Goal: Task Accomplishment & Management: Use online tool/utility

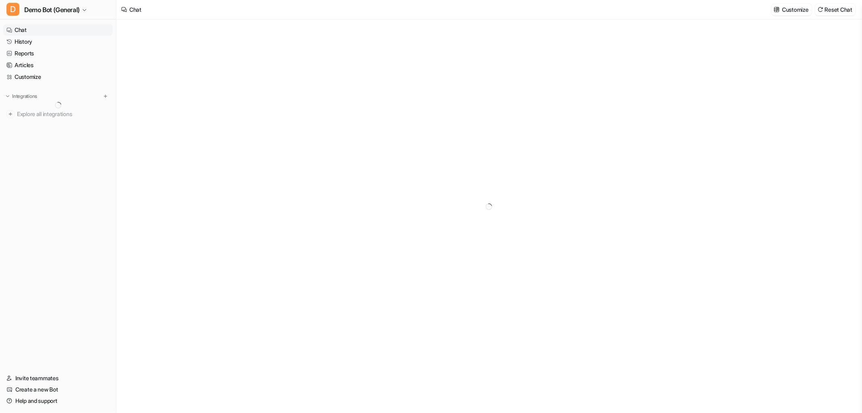
type textarea "**********"
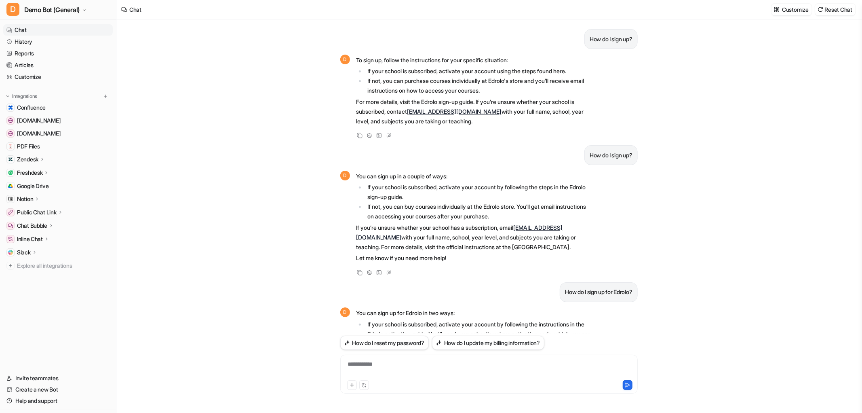
scroll to position [98, 0]
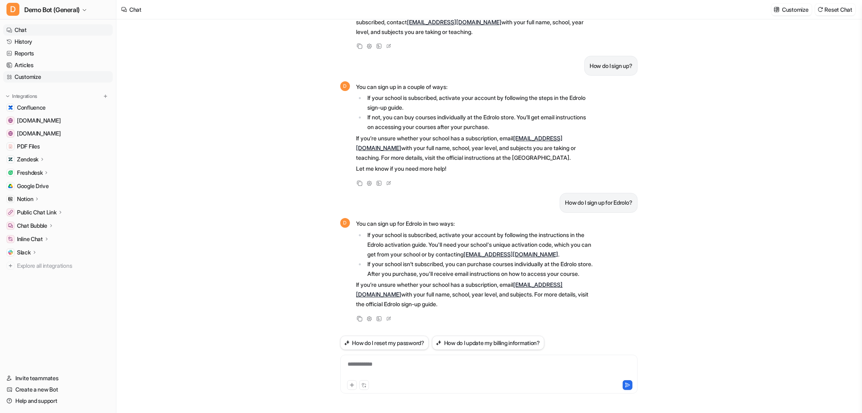
click at [75, 71] on link "Customize" at bounding box center [58, 76] width 110 height 11
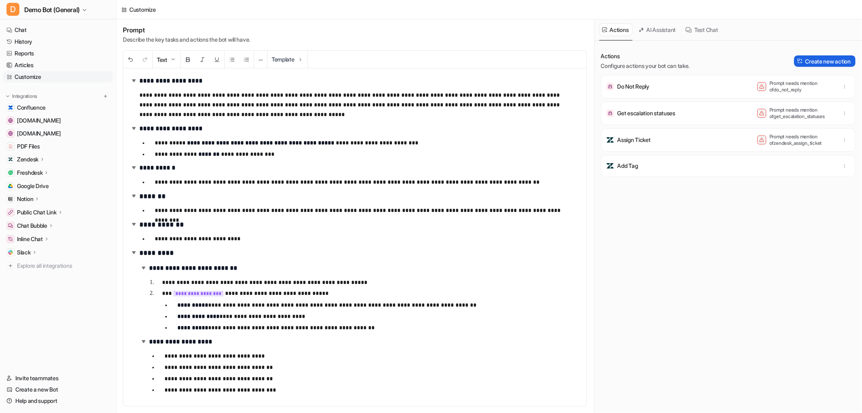
click at [824, 58] on button "Create new action" at bounding box center [824, 60] width 61 height 11
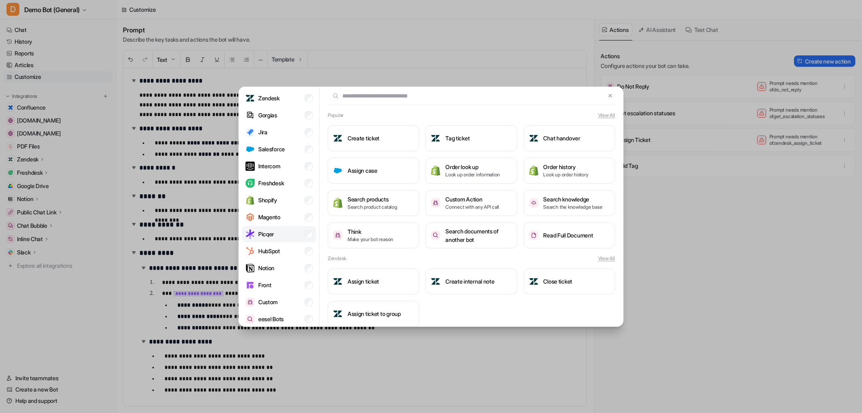
scroll to position [33, 0]
click at [268, 256] on li "HubSpot" at bounding box center [279, 248] width 74 height 16
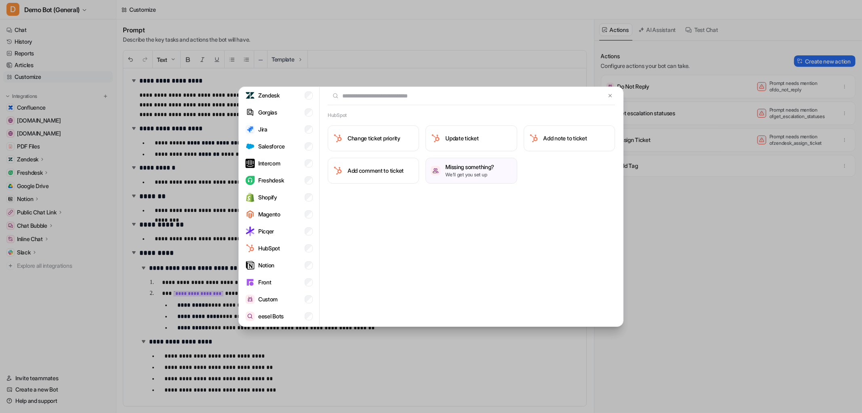
click at [666, 316] on div "Categories Popular Zendesk Gorgias Jira Salesforce Intercom Freshdesk Shopify M…" at bounding box center [431, 206] width 862 height 413
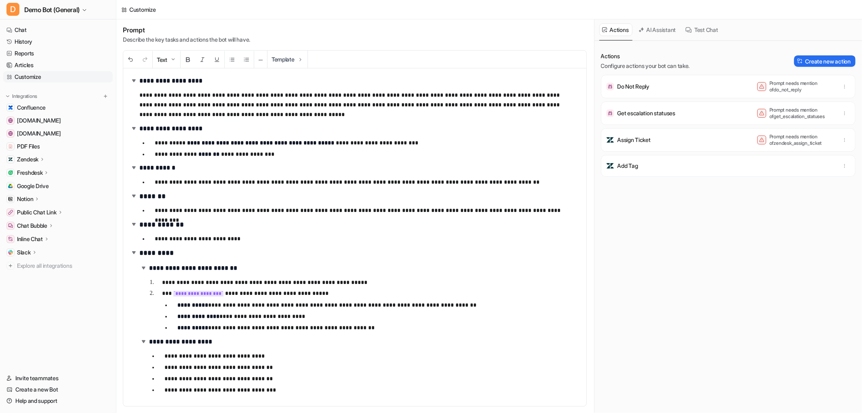
click at [834, 54] on div "Actions Configure actions your bot can take. Create new action" at bounding box center [728, 61] width 255 height 18
click at [826, 58] on button "Create new action" at bounding box center [824, 60] width 61 height 11
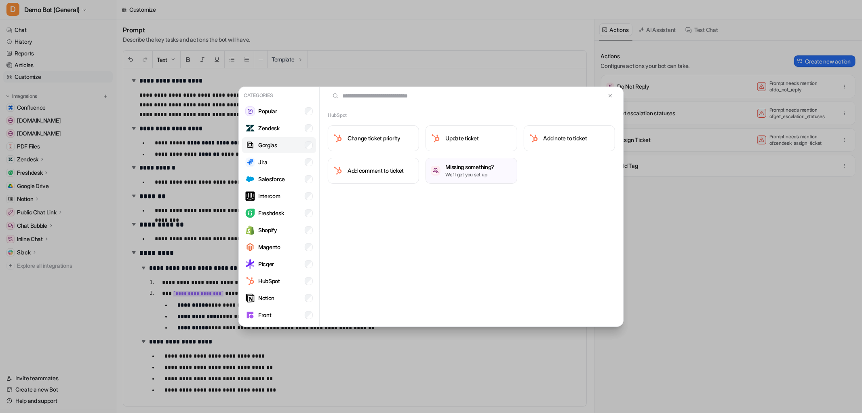
click at [273, 144] on p "Gorgias" at bounding box center [267, 145] width 19 height 8
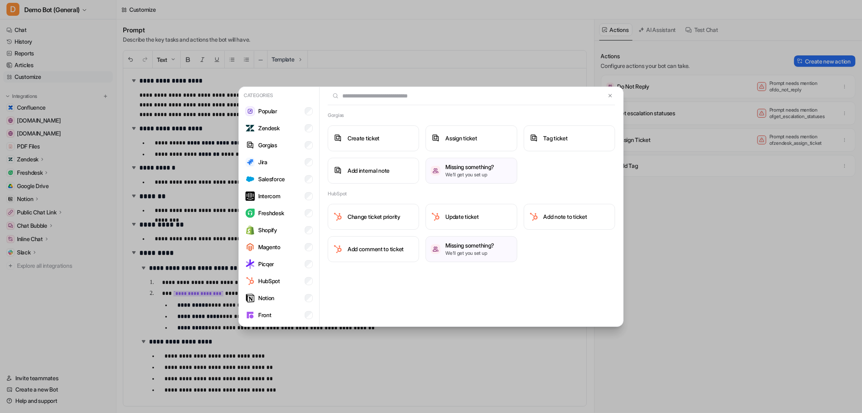
click at [722, 274] on div "Categories Popular Zendesk Gorgias Jira Salesforce Intercom Freshdesk Shopify M…" at bounding box center [431, 206] width 862 height 413
